Goal: Task Accomplishment & Management: Complete application form

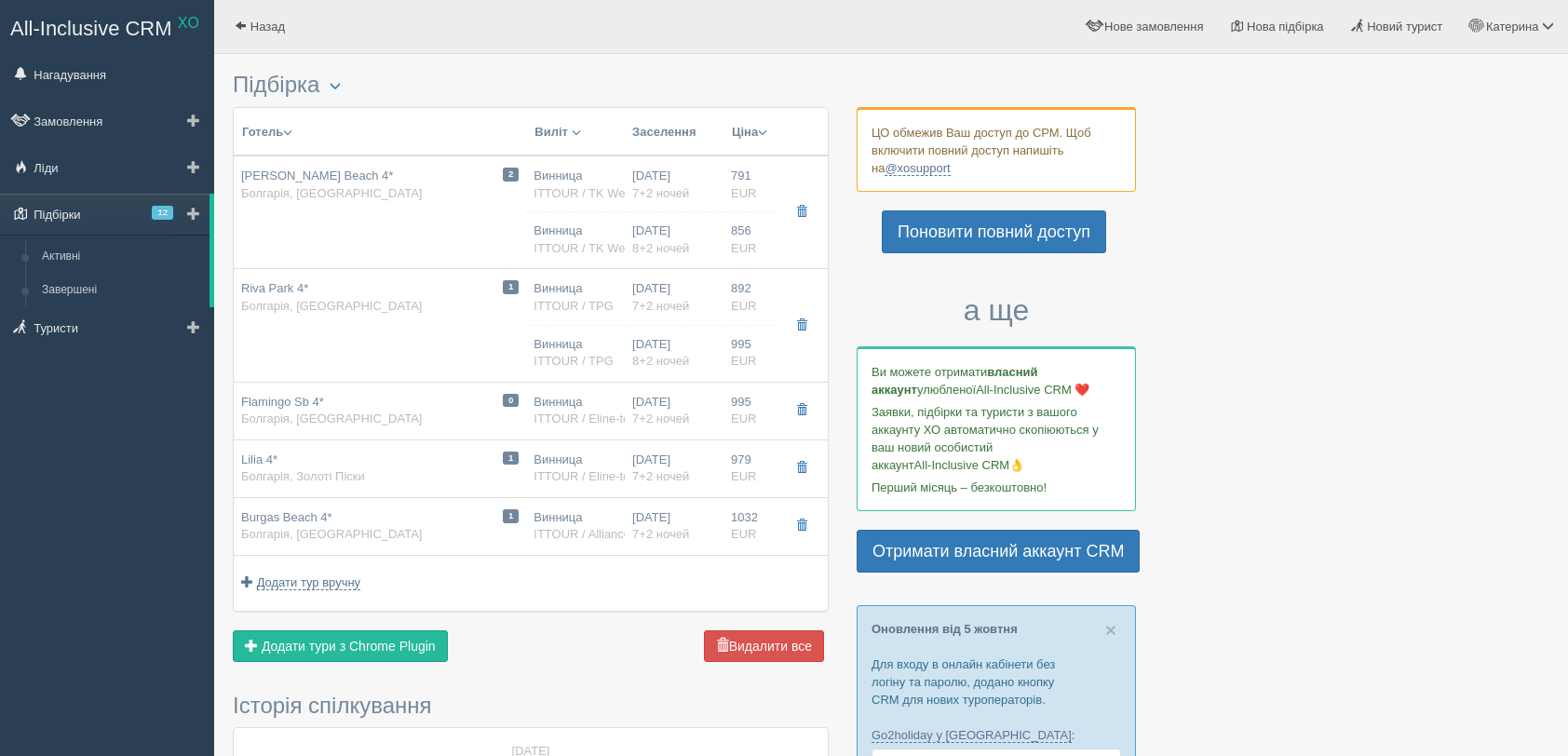
click at [63, 220] on link "Підбірки 12" at bounding box center [104, 214] width 210 height 41
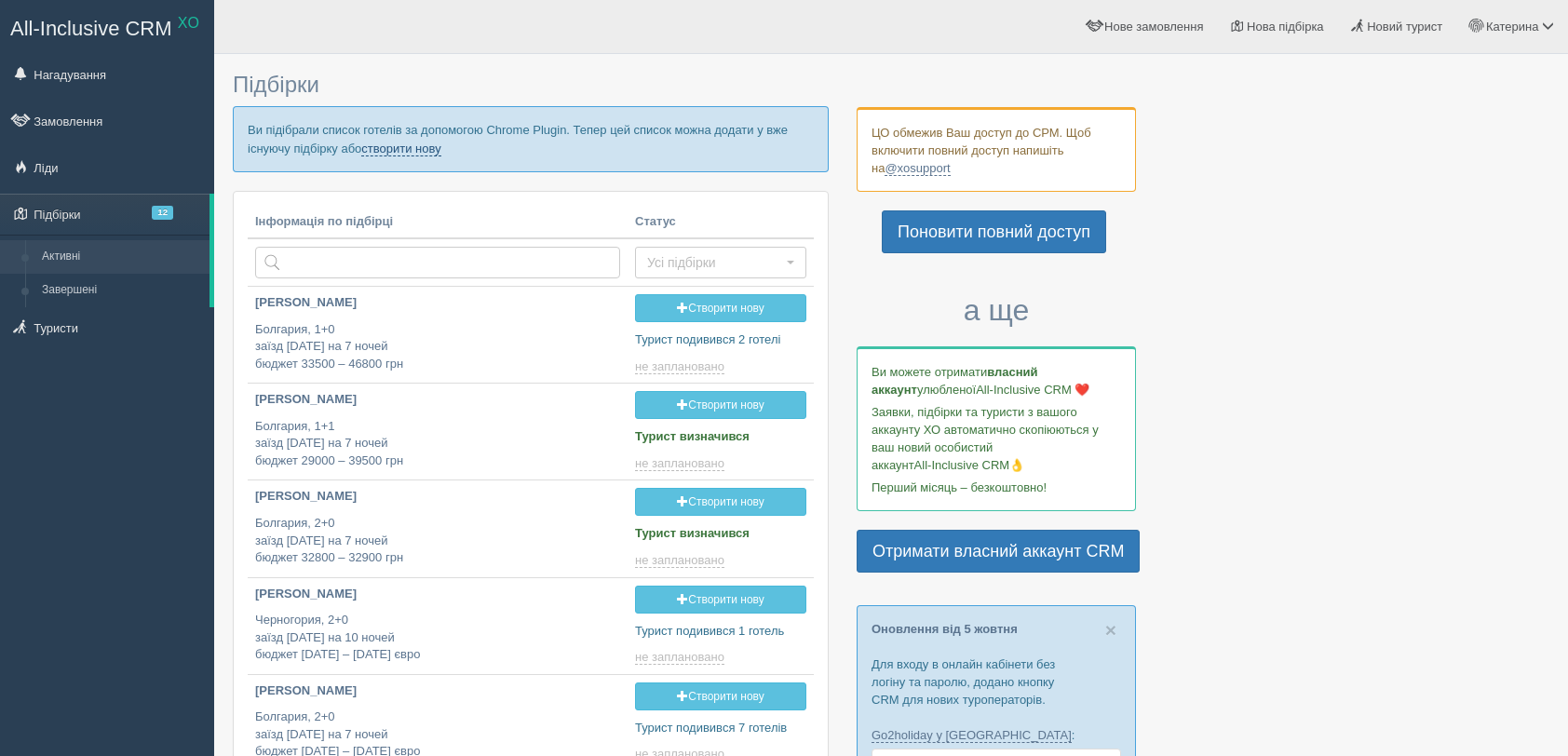
click at [405, 151] on link "створити нову" at bounding box center [401, 149] width 79 height 14
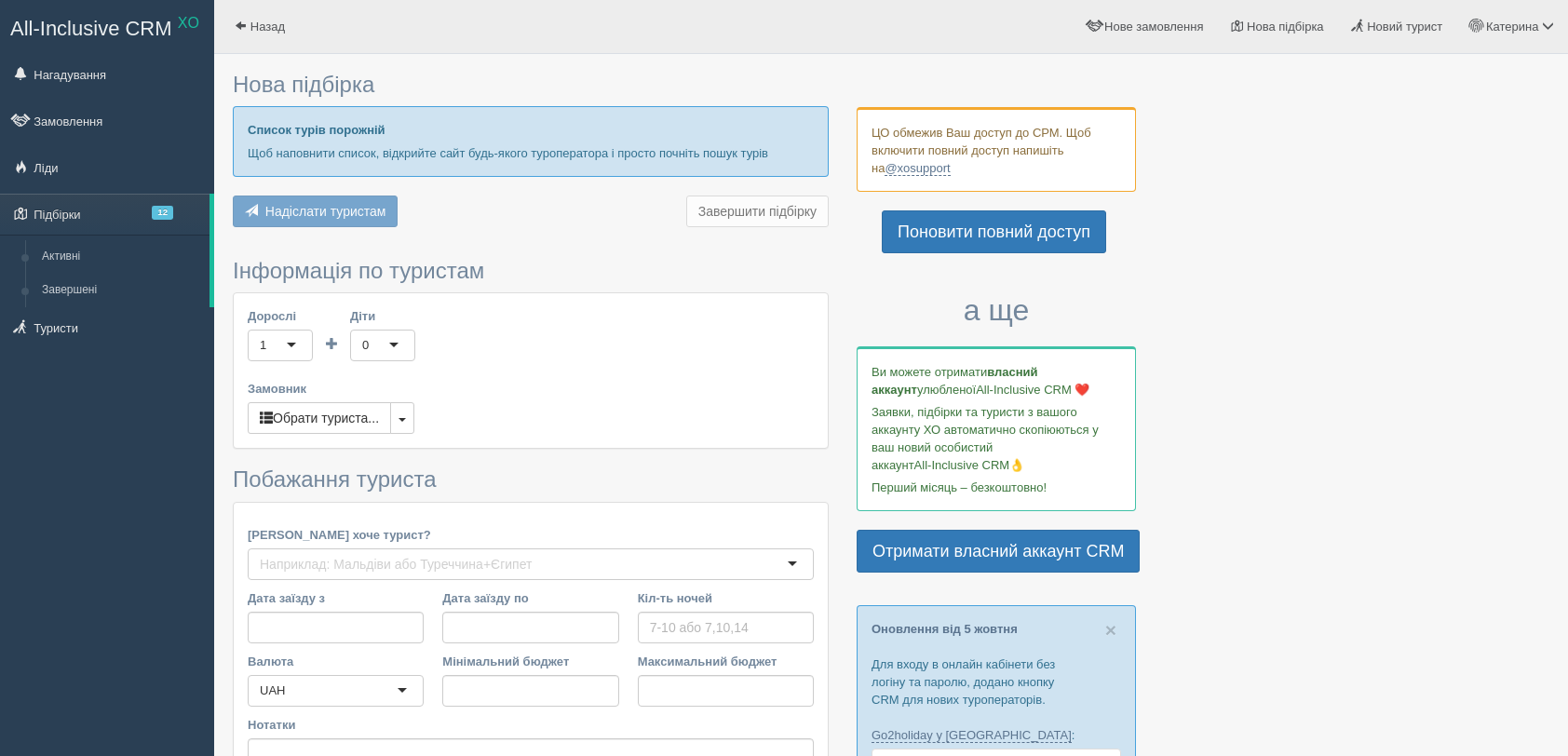
type input "7"
type input "36600"
type input "68200"
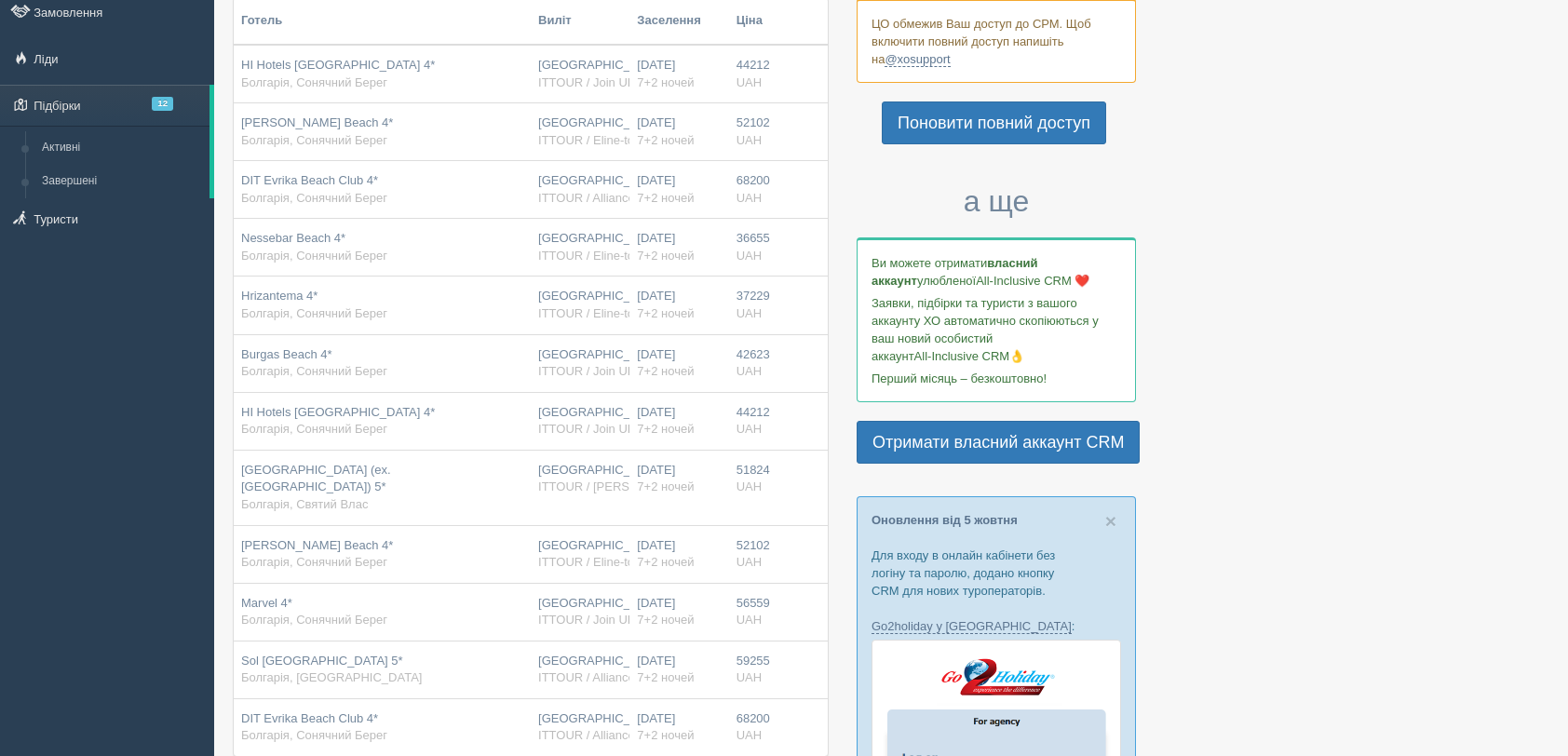
scroll to position [106, 0]
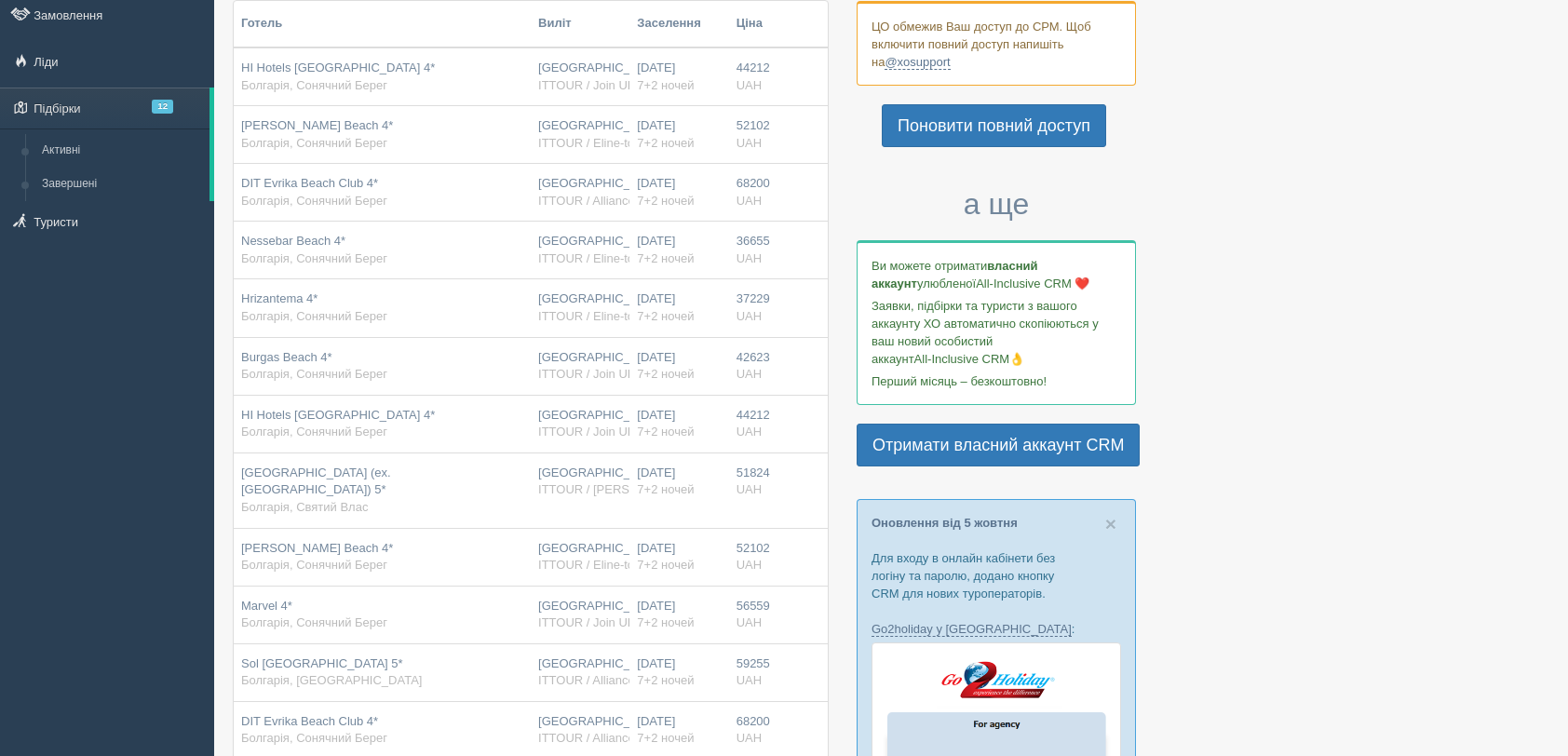
click at [764, 126] on span "52102" at bounding box center [753, 125] width 34 height 14
drag, startPoint x: 674, startPoint y: 124, endPoint x: 578, endPoint y: 125, distance: 96.0
click at [589, 124] on tr "Melia Sunny Beach 4* Болгарія, Сонячний Берег Львів ITTOUR / Eline-tour 04.06.2…" at bounding box center [530, 135] width 594 height 58
click at [416, 135] on div "Melia Sunny Beach 4* Болгарія, Сонячний Берег" at bounding box center [382, 135] width 282 height 35
drag, startPoint x: 416, startPoint y: 135, endPoint x: 1441, endPoint y: 421, distance: 1064.2
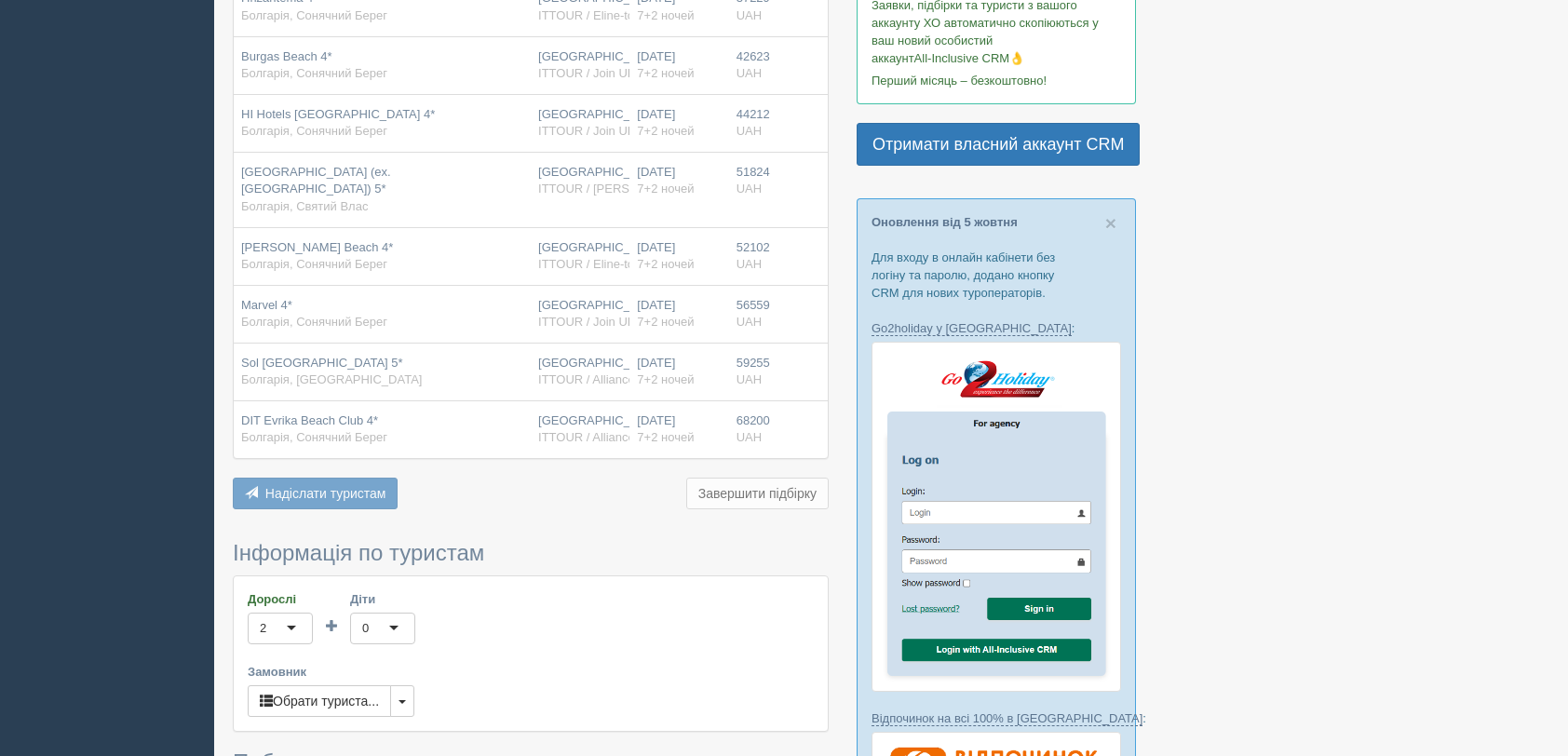
scroll to position [469, 0]
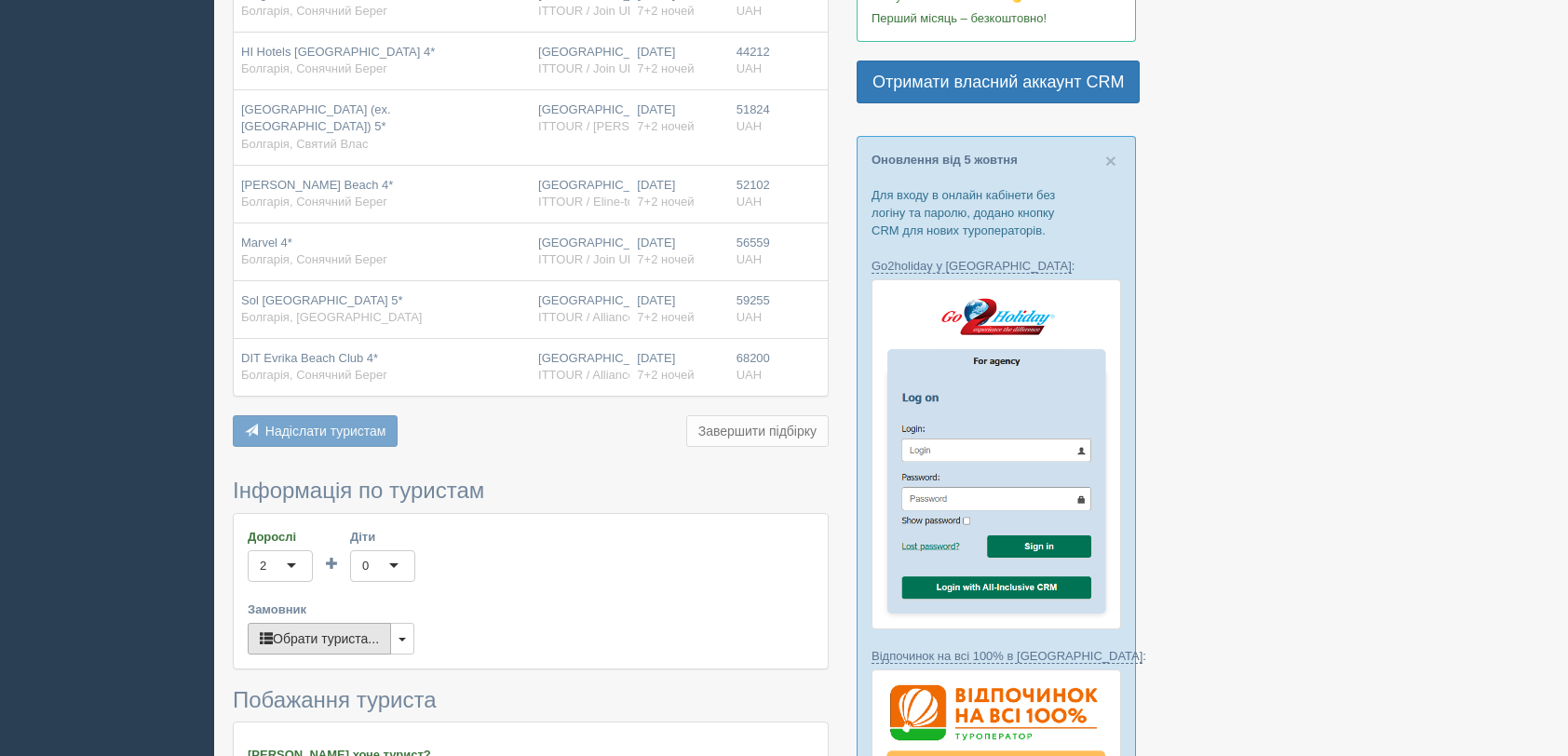
click at [330, 623] on button "Обрати туриста..." at bounding box center [320, 638] width 144 height 32
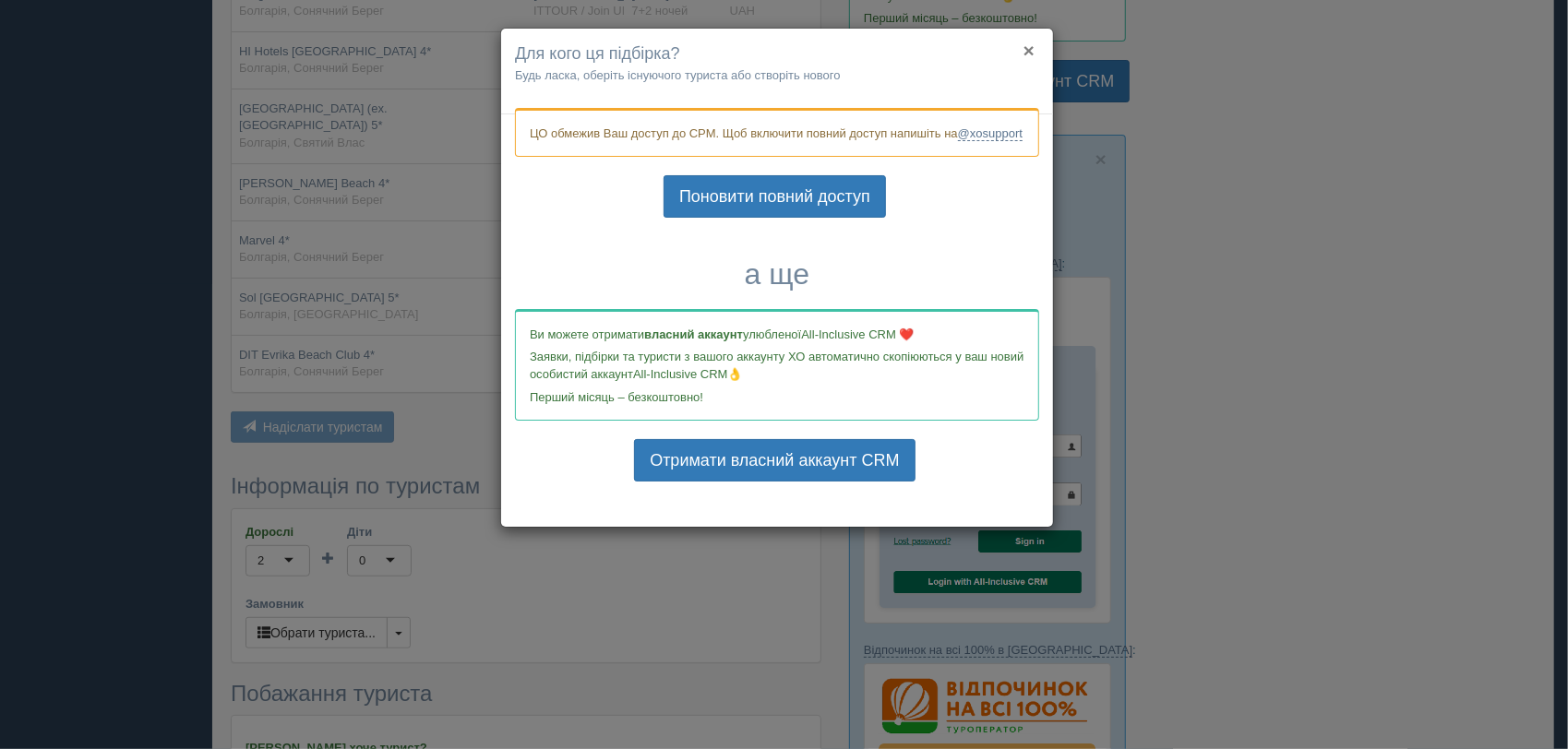
click at [1028, 59] on button "×" at bounding box center [1029, 50] width 11 height 19
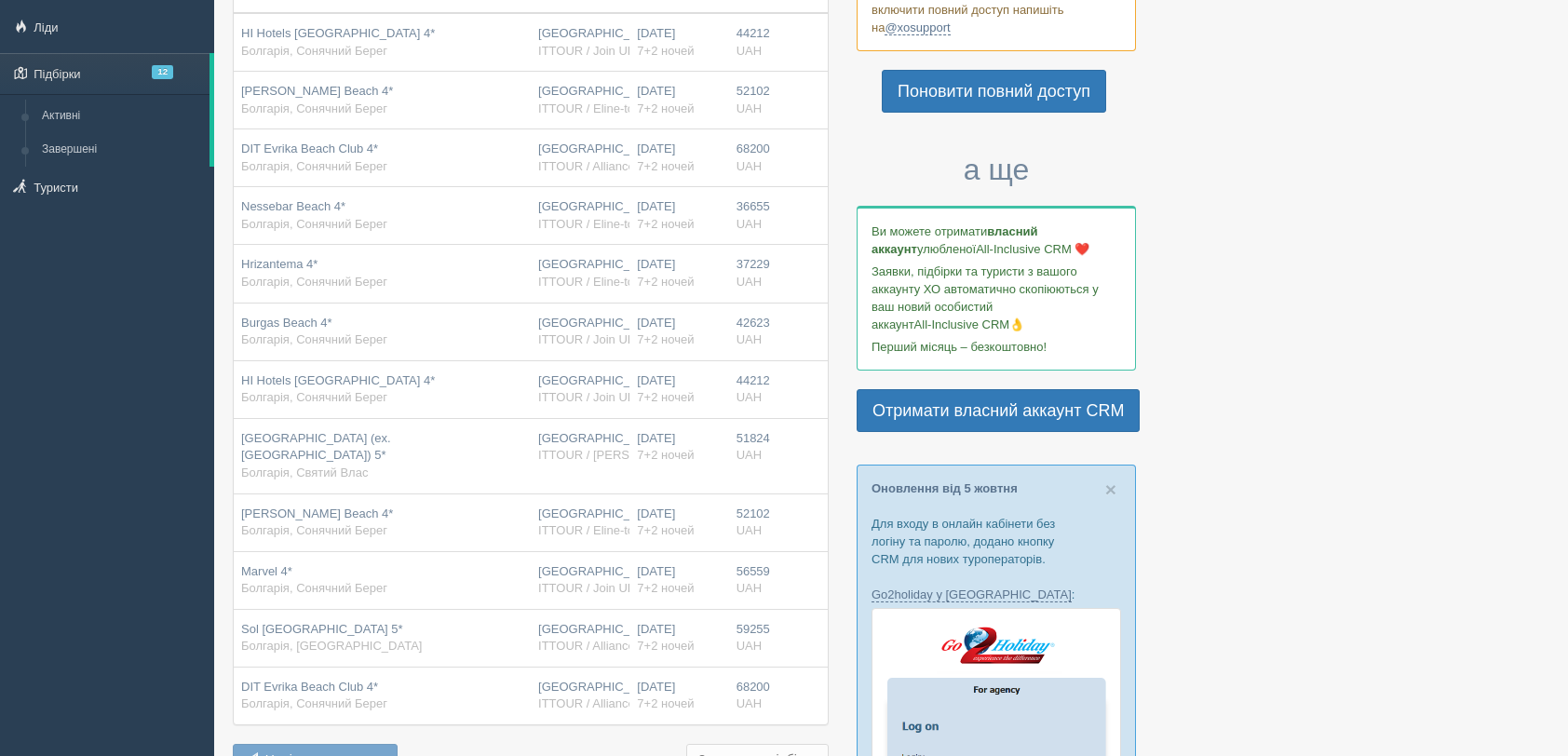
scroll to position [142, 0]
